Goal: Information Seeking & Learning: Learn about a topic

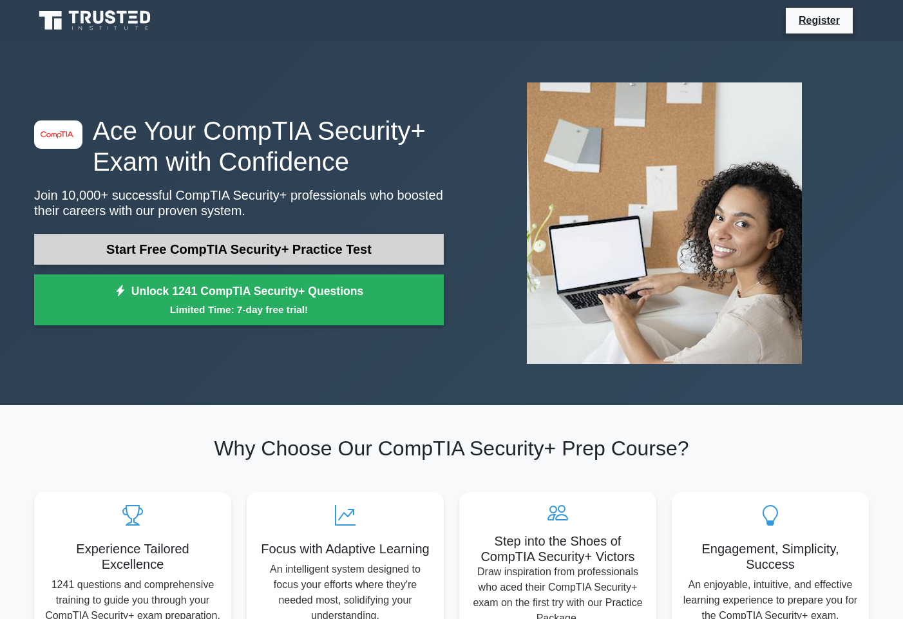
click at [317, 244] on link "Start Free CompTIA Security+ Practice Test" at bounding box center [239, 249] width 410 height 31
click at [283, 256] on link "Start Free CompTIA Security+ Practice Test" at bounding box center [239, 249] width 410 height 31
click at [392, 251] on link "Start Free CompTIA Security+ Practice Test" at bounding box center [239, 249] width 410 height 31
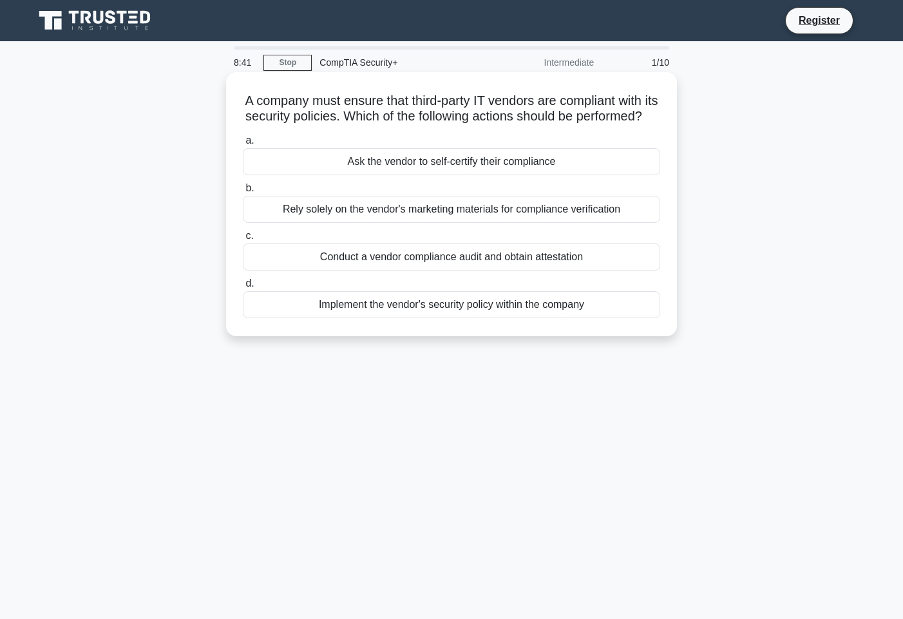
drag, startPoint x: 519, startPoint y: 162, endPoint x: 524, endPoint y: 155, distance: 9.7
click at [396, 318] on div "Implement the vendor's security policy within the company" at bounding box center [451, 304] width 417 height 27
click at [243, 288] on input "d. Implement the vendor's security policy within the company" at bounding box center [243, 284] width 0 height 8
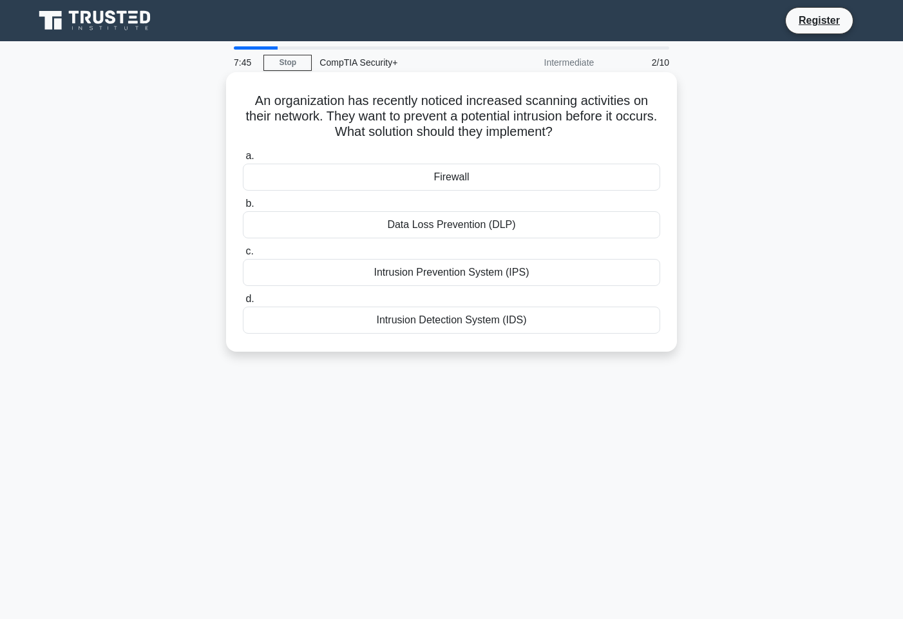
click at [441, 177] on div "Firewall" at bounding box center [451, 177] width 417 height 27
click at [243, 160] on input "a. Firewall" at bounding box center [243, 156] width 0 height 8
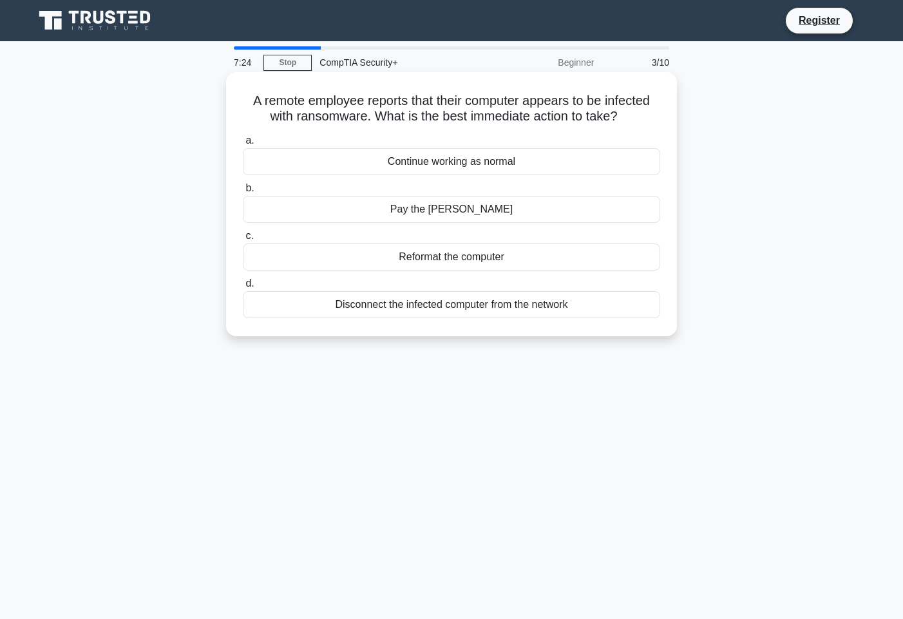
click at [423, 258] on div "Reformat the computer" at bounding box center [451, 257] width 417 height 27
click at [243, 240] on input "c. Reformat the computer" at bounding box center [243, 236] width 0 height 8
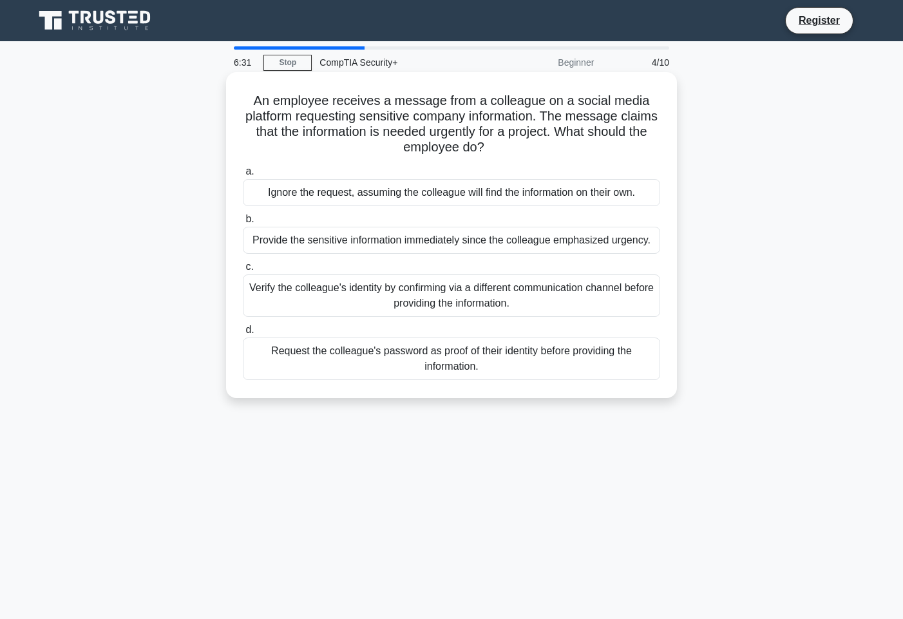
click at [357, 300] on div "Verify the colleague's identity by confirming via a different communication cha…" at bounding box center [451, 295] width 417 height 43
click at [243, 271] on input "c. Verify the colleague's identity by confirming via a different communication …" at bounding box center [243, 267] width 0 height 8
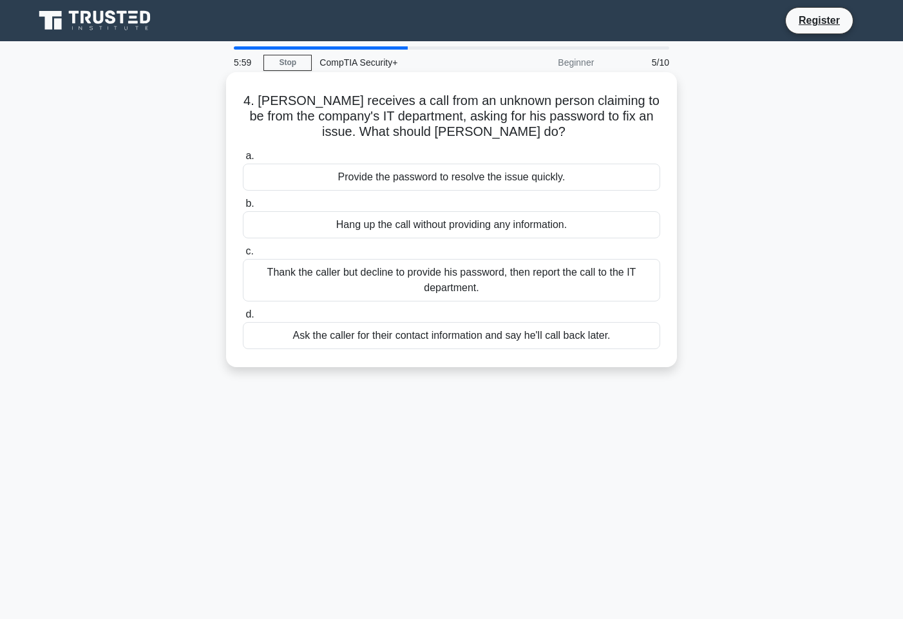
click at [465, 273] on div "Thank the caller but decline to provide his password, then report the call to t…" at bounding box center [451, 280] width 417 height 43
click at [243, 256] on input "c. Thank the caller but decline to provide his password, then report the call t…" at bounding box center [243, 251] width 0 height 8
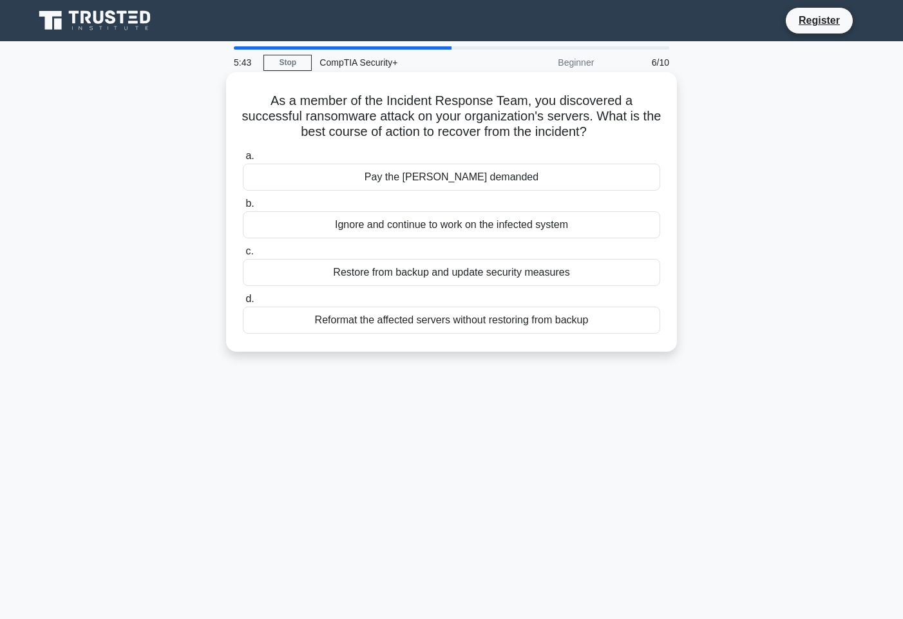
click at [480, 278] on div "Restore from backup and update security measures" at bounding box center [451, 272] width 417 height 27
click at [243, 256] on input "c. Restore from backup and update security measures" at bounding box center [243, 251] width 0 height 8
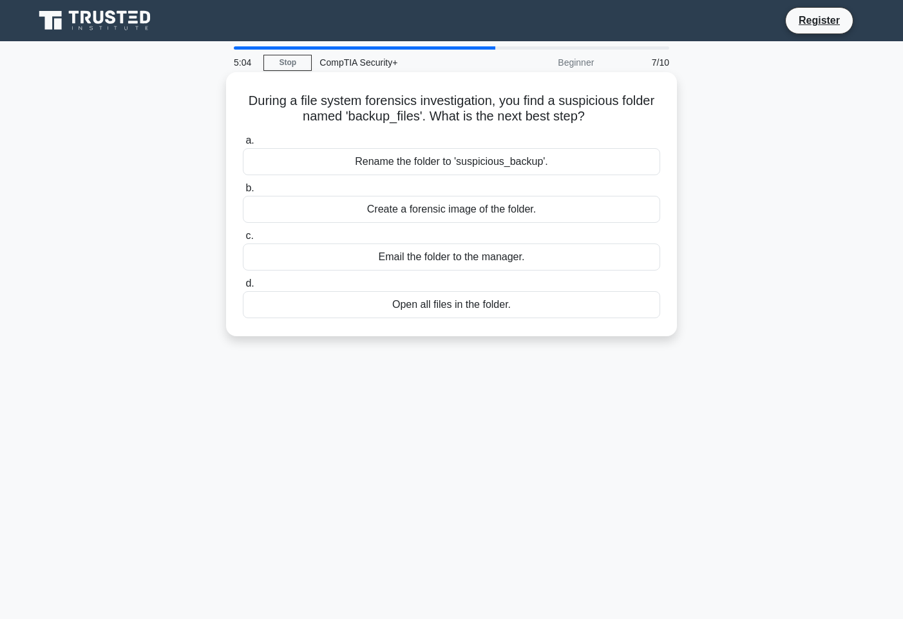
click at [488, 213] on div "Create a forensic image of the folder." at bounding box center [451, 209] width 417 height 27
click at [243, 193] on input "b. Create a forensic image of the folder." at bounding box center [243, 188] width 0 height 8
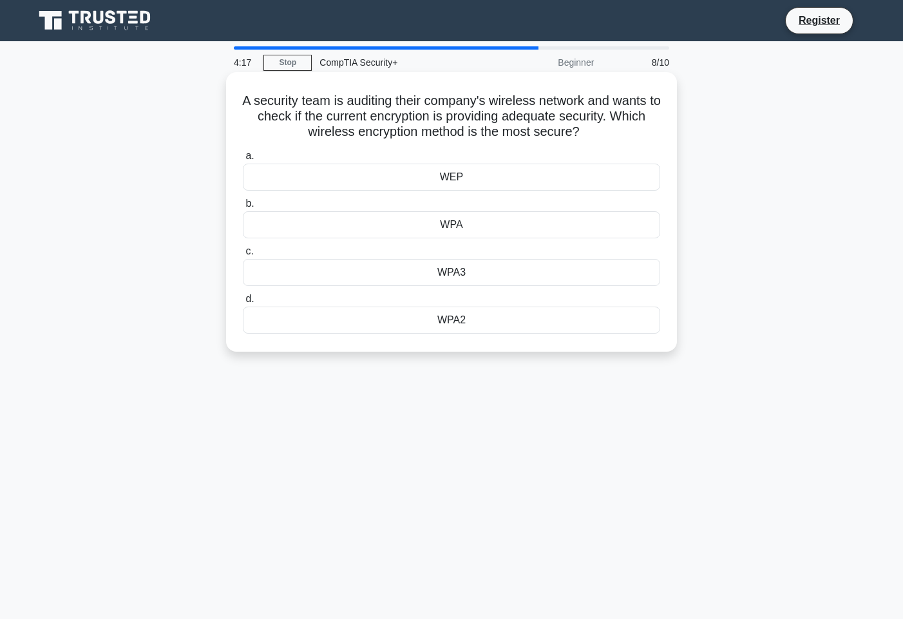
click at [512, 277] on div "WPA3" at bounding box center [451, 272] width 417 height 27
click at [243, 256] on input "c. WPA3" at bounding box center [243, 251] width 0 height 8
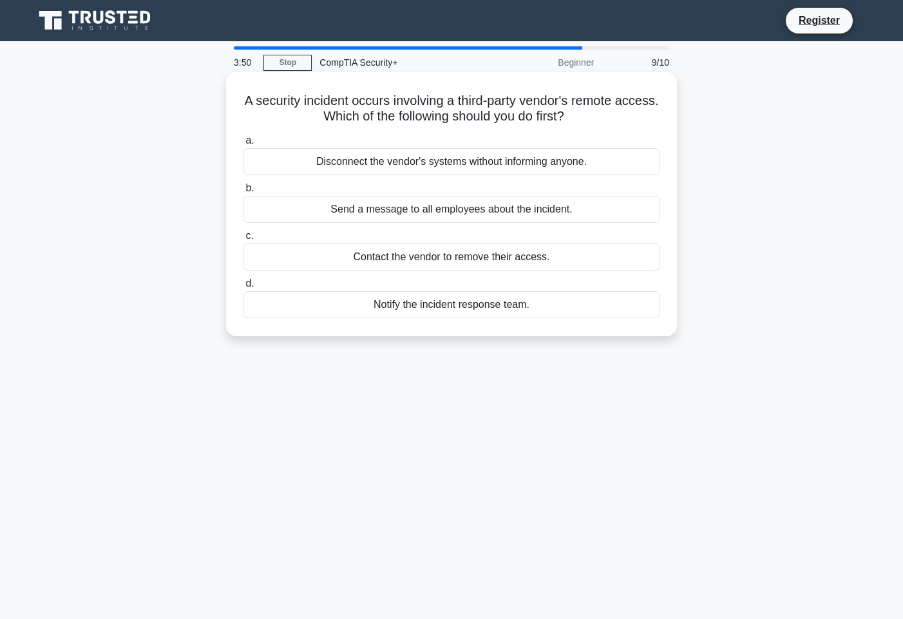
click at [490, 309] on div "Notify the incident response team." at bounding box center [451, 304] width 417 height 27
click at [243, 288] on input "d. Notify the incident response team." at bounding box center [243, 284] width 0 height 8
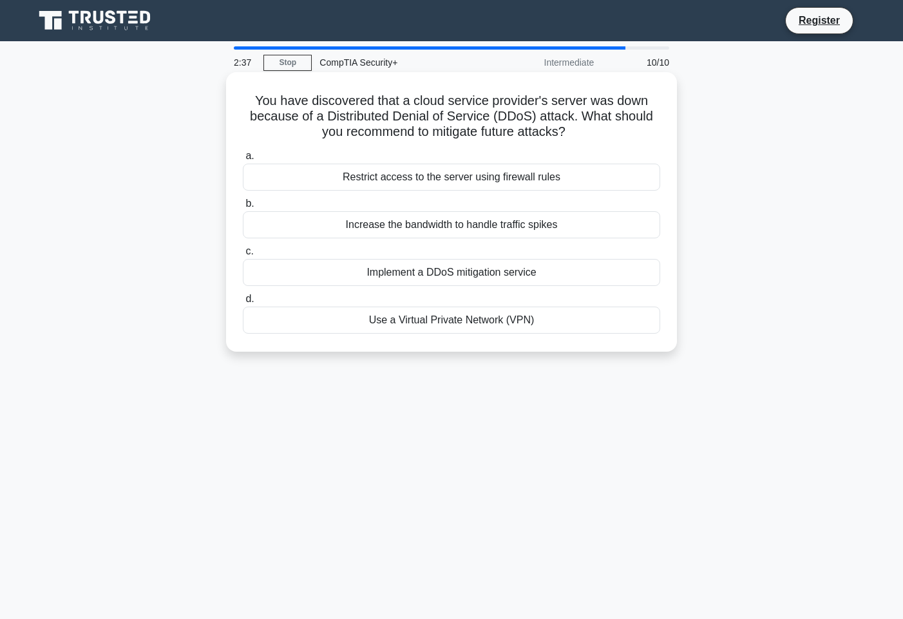
click at [544, 224] on div "Increase the bandwidth to handle traffic spikes" at bounding box center [451, 224] width 417 height 27
click at [243, 208] on input "b. Increase the bandwidth to handle traffic spikes" at bounding box center [243, 204] width 0 height 8
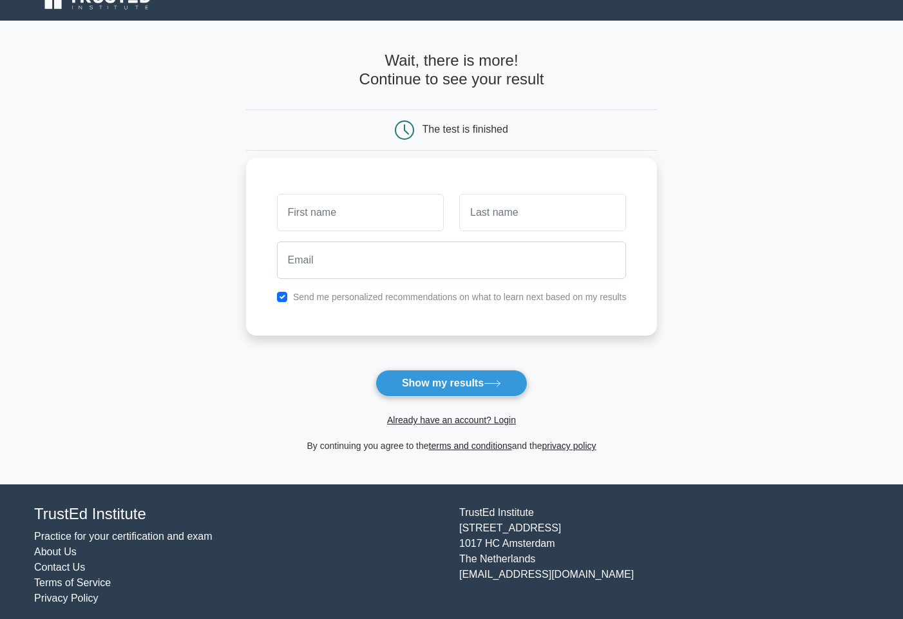
scroll to position [29, 0]
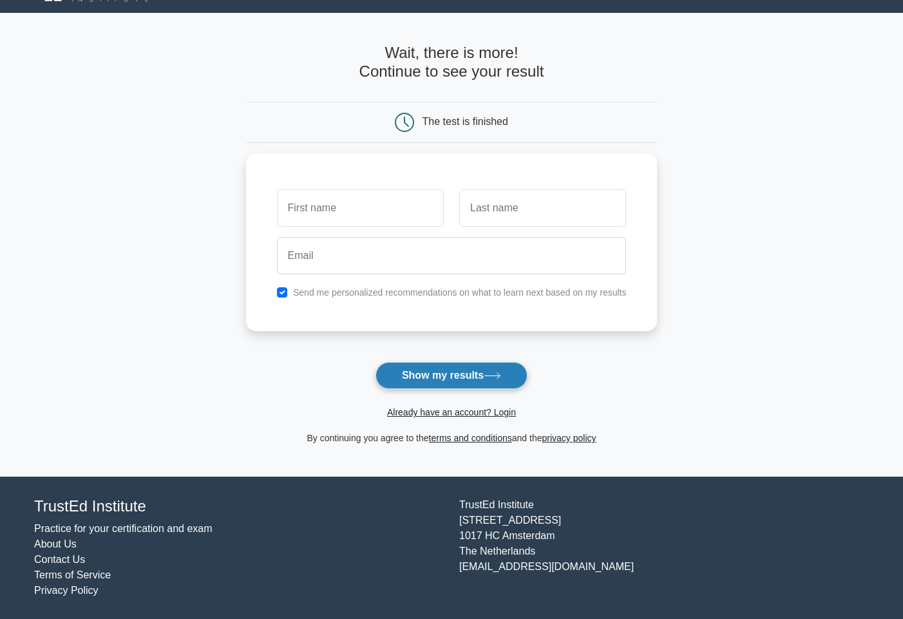
click at [443, 377] on button "Show my results" at bounding box center [452, 375] width 152 height 27
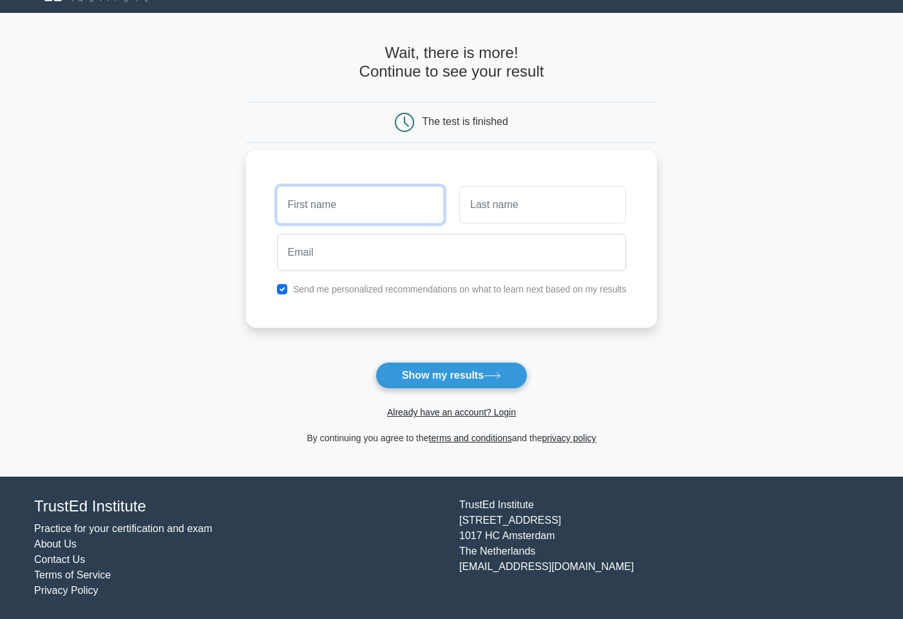
click at [385, 203] on input "text" at bounding box center [360, 204] width 167 height 37
type input "Practice"
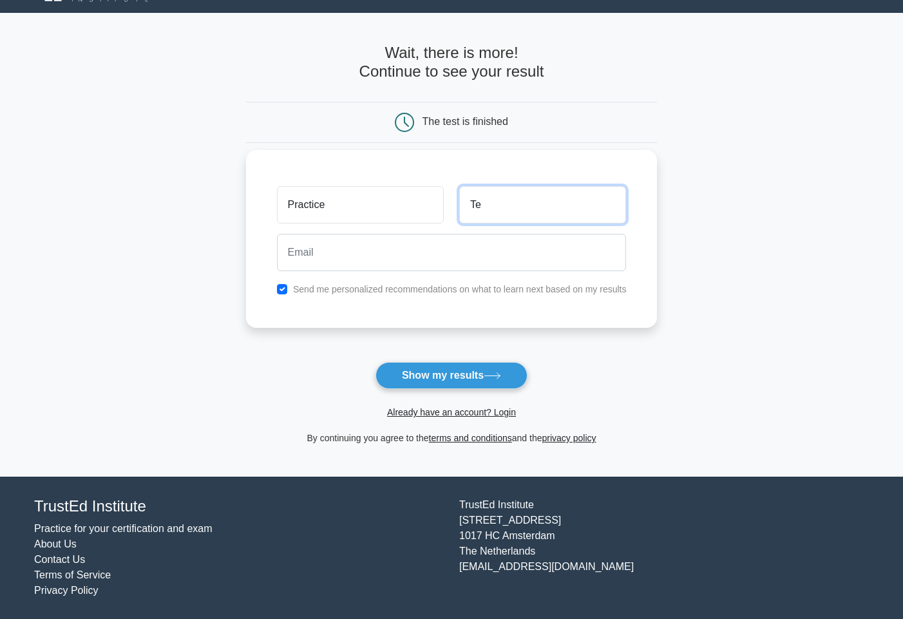
type input "T"
